Goal: Task Accomplishment & Management: Use online tool/utility

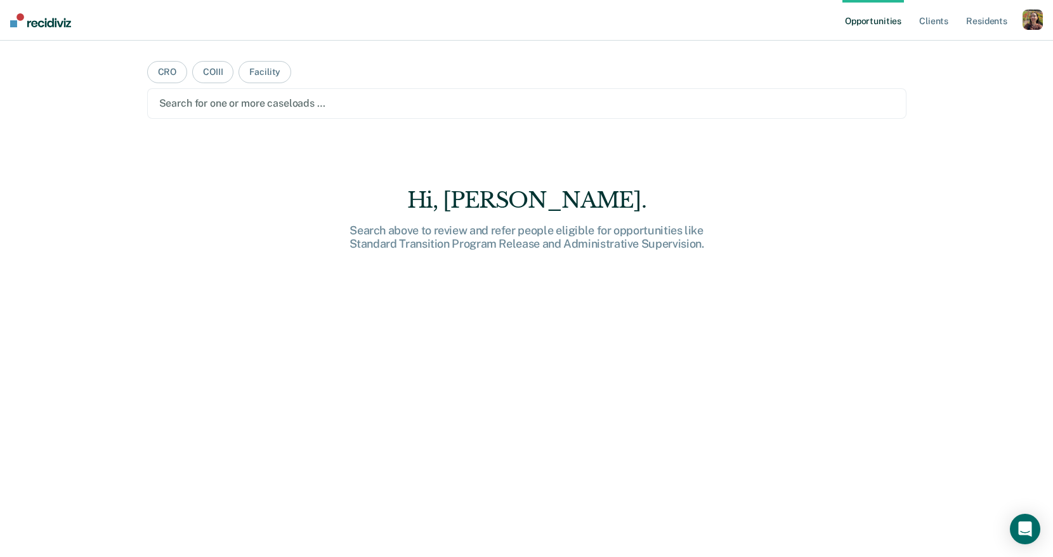
click at [1031, 22] on div "button" at bounding box center [1033, 20] width 20 height 20
click at [947, 52] on link "Profile" at bounding box center [982, 51] width 102 height 11
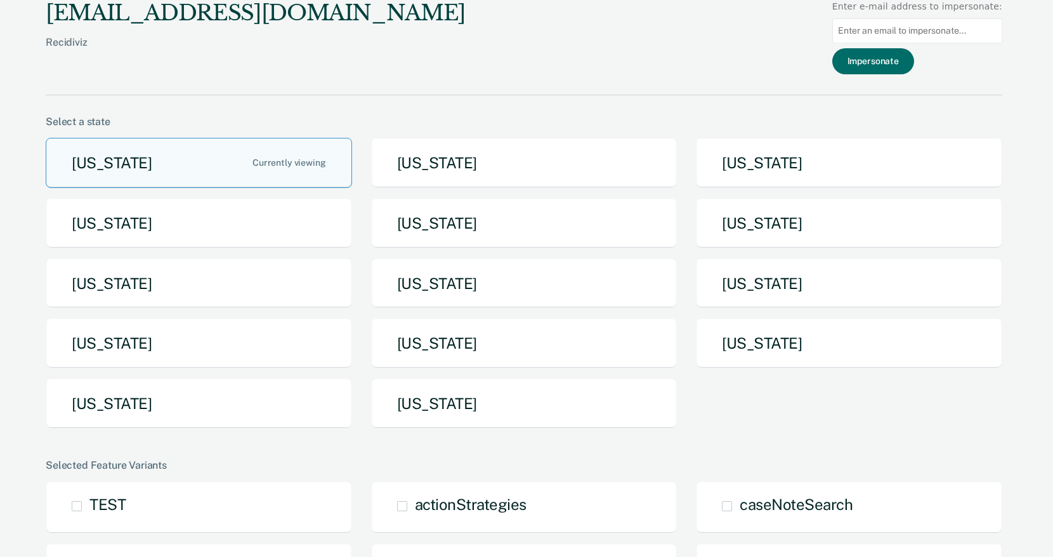
click at [918, 27] on input at bounding box center [918, 30] width 170 height 25
paste input "[PERSON_NAME][EMAIL_ADDRESS][PERSON_NAME][DOMAIN_NAME][US_STATE]"
type input "[PERSON_NAME][EMAIL_ADDRESS][PERSON_NAME][DOMAIN_NAME][US_STATE]"
click at [893, 70] on button "Impersonate" at bounding box center [874, 61] width 82 height 26
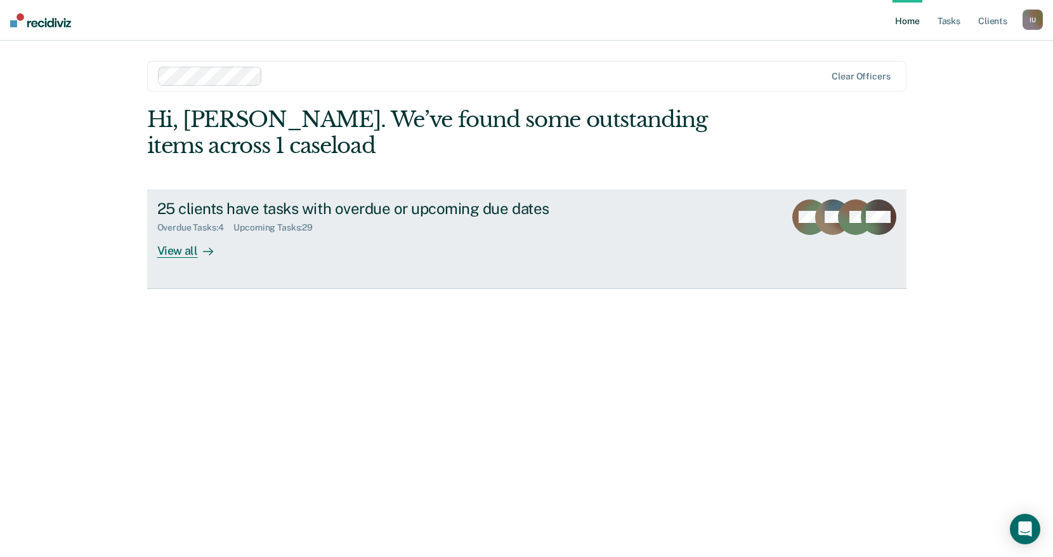
click at [197, 261] on link "25 clients have tasks with overdue or upcoming due dates Overdue Tasks : 4 Upco…" at bounding box center [527, 239] width 760 height 100
